Goal: Task Accomplishment & Management: Complete application form

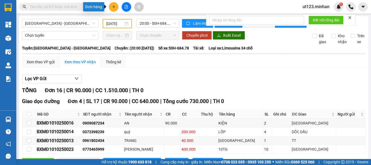
drag, startPoint x: 0, startPoint y: 0, endPoint x: 114, endPoint y: 8, distance: 113.9
click at [114, 6] on icon "plus" at bounding box center [113, 6] width 0 height 3
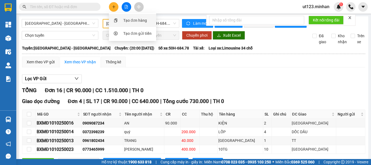
click at [123, 18] on div "Tạo đơn hàng" at bounding box center [135, 20] width 24 height 6
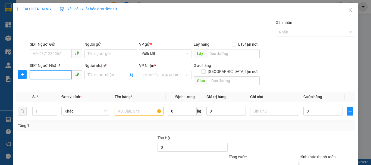
click at [58, 74] on input "SĐT Người Nhận *" at bounding box center [51, 74] width 42 height 9
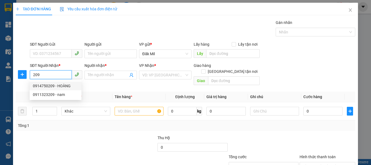
click at [55, 85] on div "0914750209 - HOÀNG" at bounding box center [55, 86] width 45 height 6
type input "0914750209"
type input "HOÀNG"
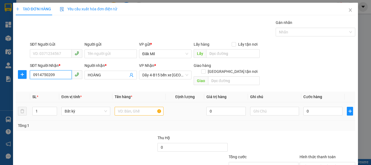
type input "0914750209"
click at [123, 107] on input "text" at bounding box center [138, 111] width 49 height 9
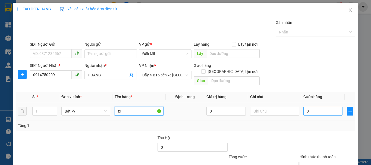
type input "tx"
click at [310, 107] on input "0" at bounding box center [322, 111] width 39 height 9
type input "5"
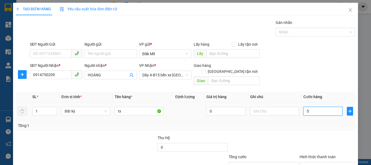
type input "50"
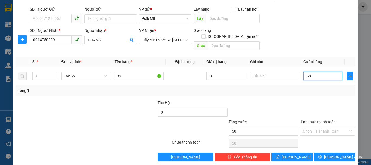
scroll to position [36, 0]
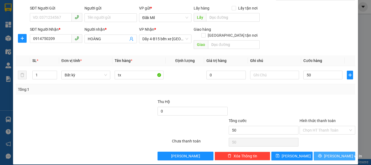
type input "50.000"
click at [324, 151] on button "[PERSON_NAME] và In" at bounding box center [334, 155] width 42 height 9
